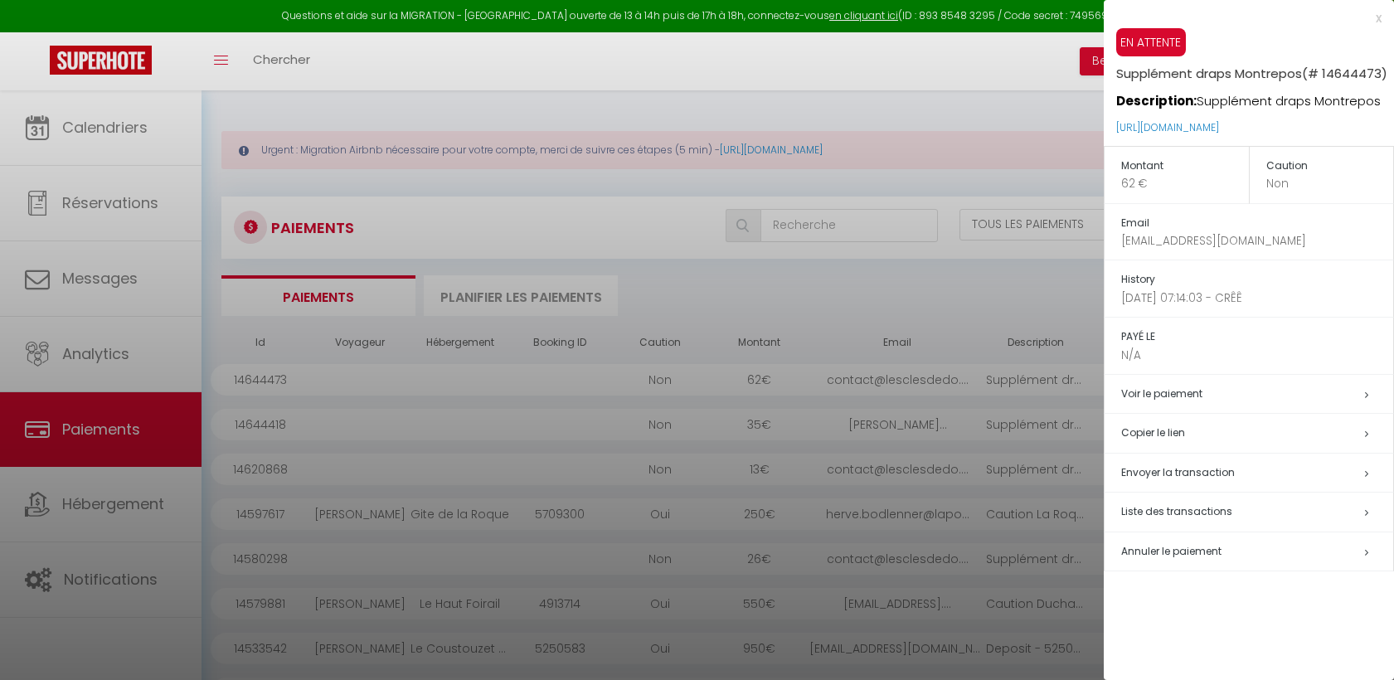
select select "2"
select select "0"
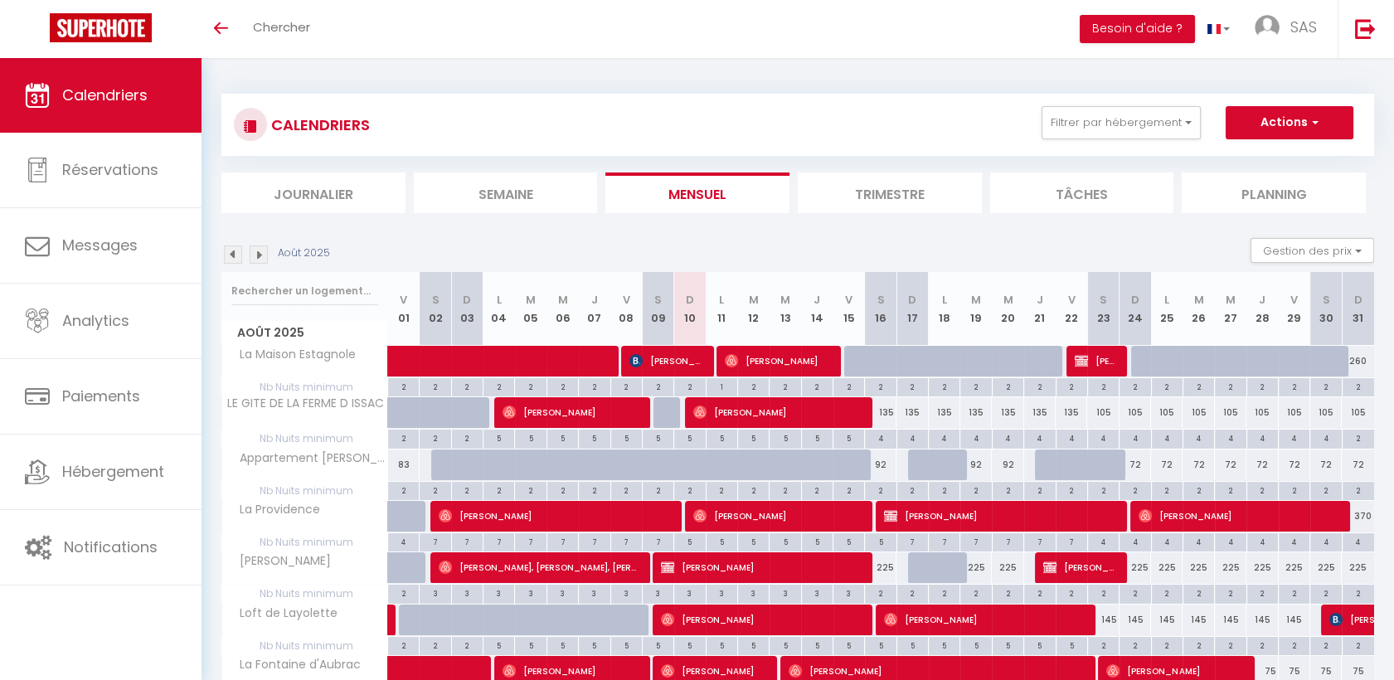
click at [503, 196] on li "Semaine" at bounding box center [506, 192] width 184 height 41
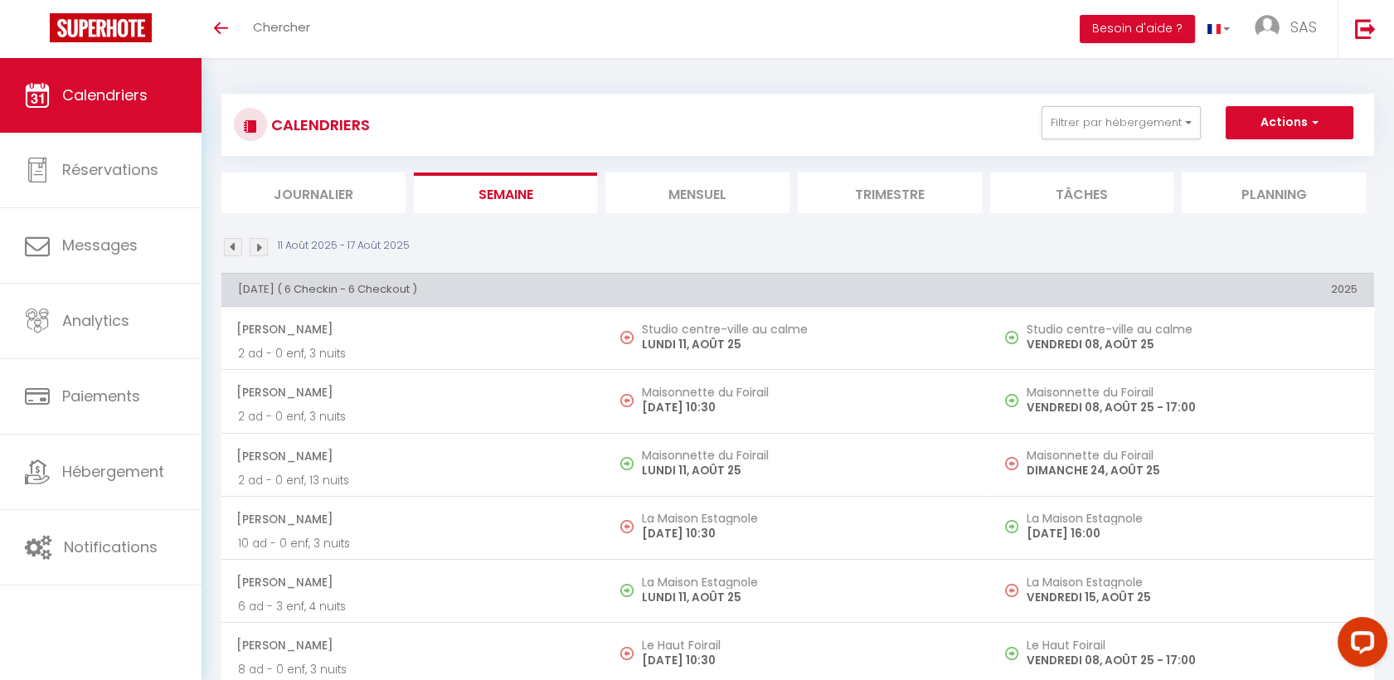
click at [226, 240] on img at bounding box center [233, 247] width 18 height 18
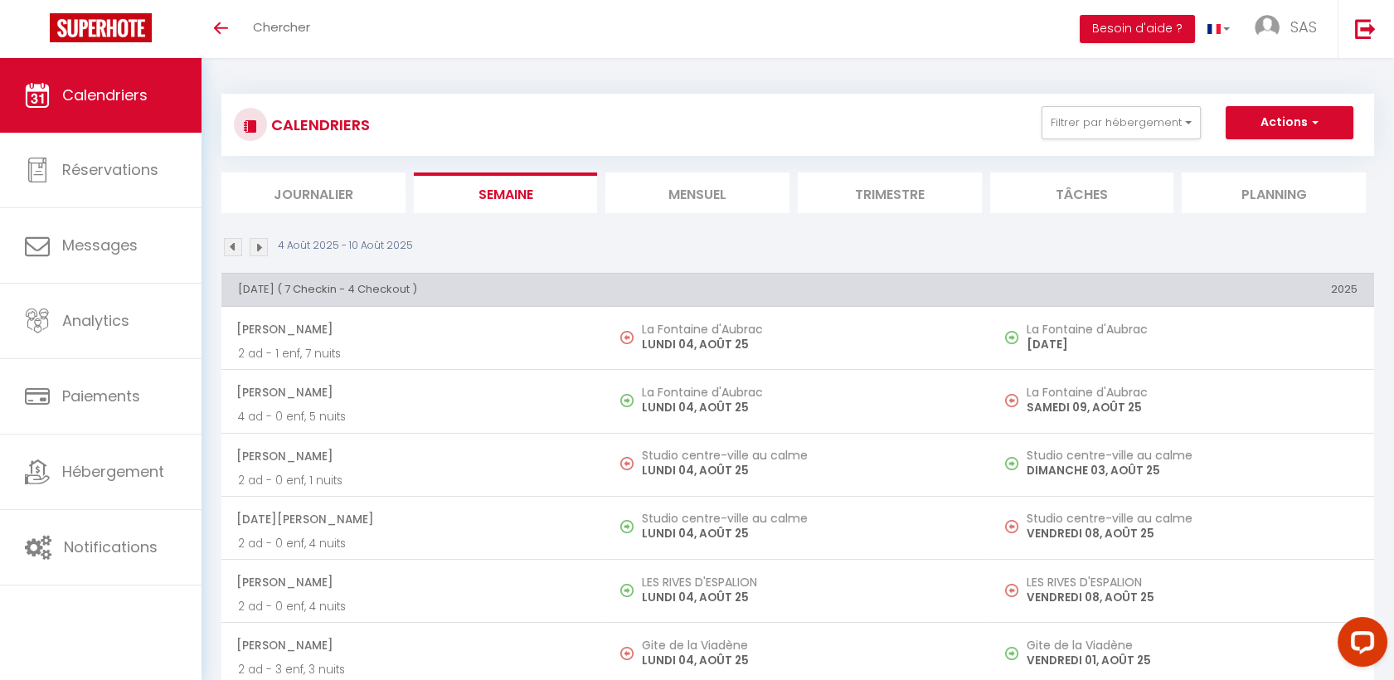
click at [265, 250] on img at bounding box center [259, 247] width 18 height 18
